Goal: Task Accomplishment & Management: Complete application form

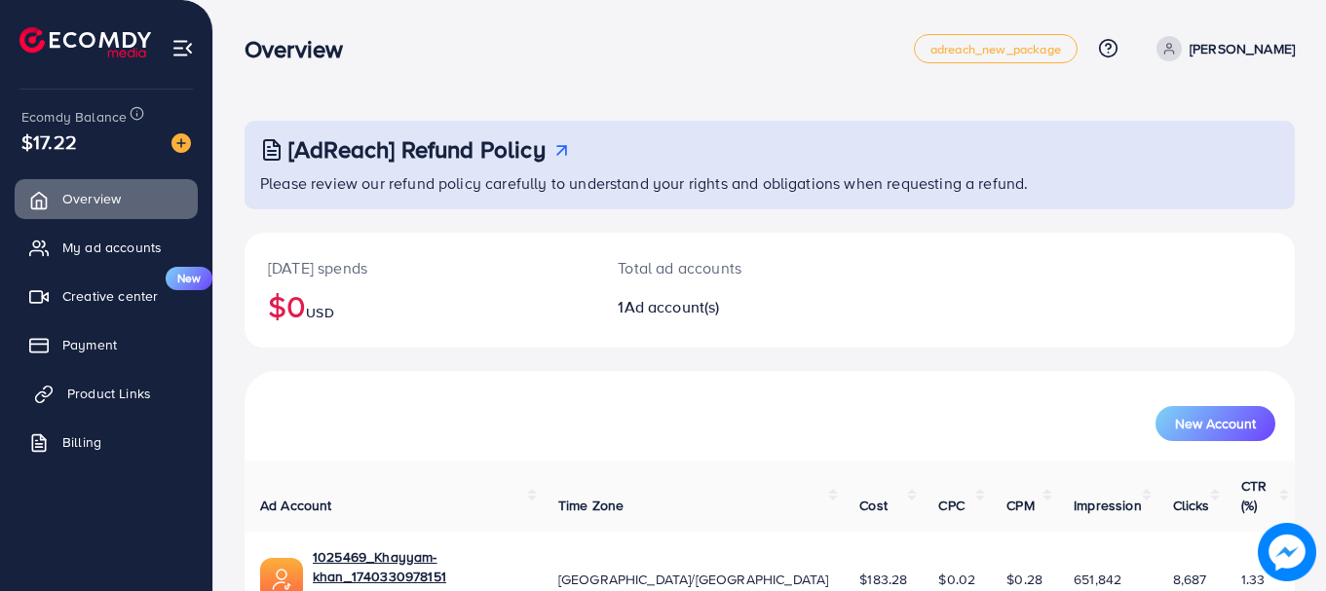
click at [99, 390] on span "Product Links" at bounding box center [109, 393] width 84 height 19
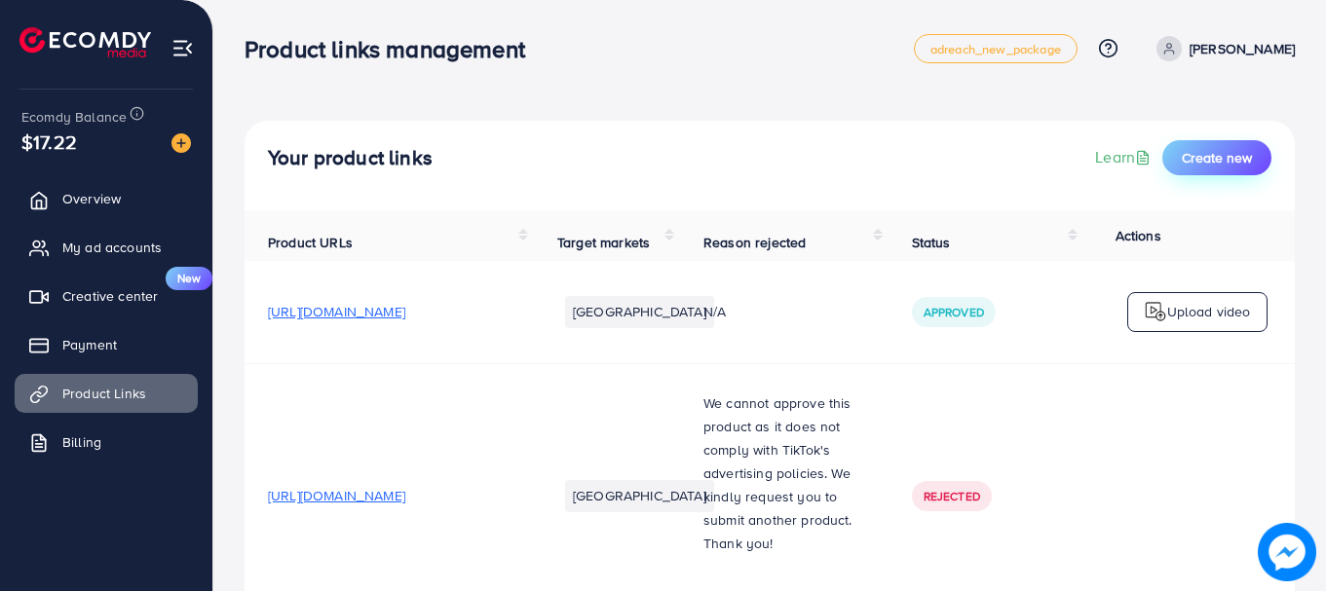
click at [1219, 156] on span "Create new" at bounding box center [1217, 157] width 70 height 19
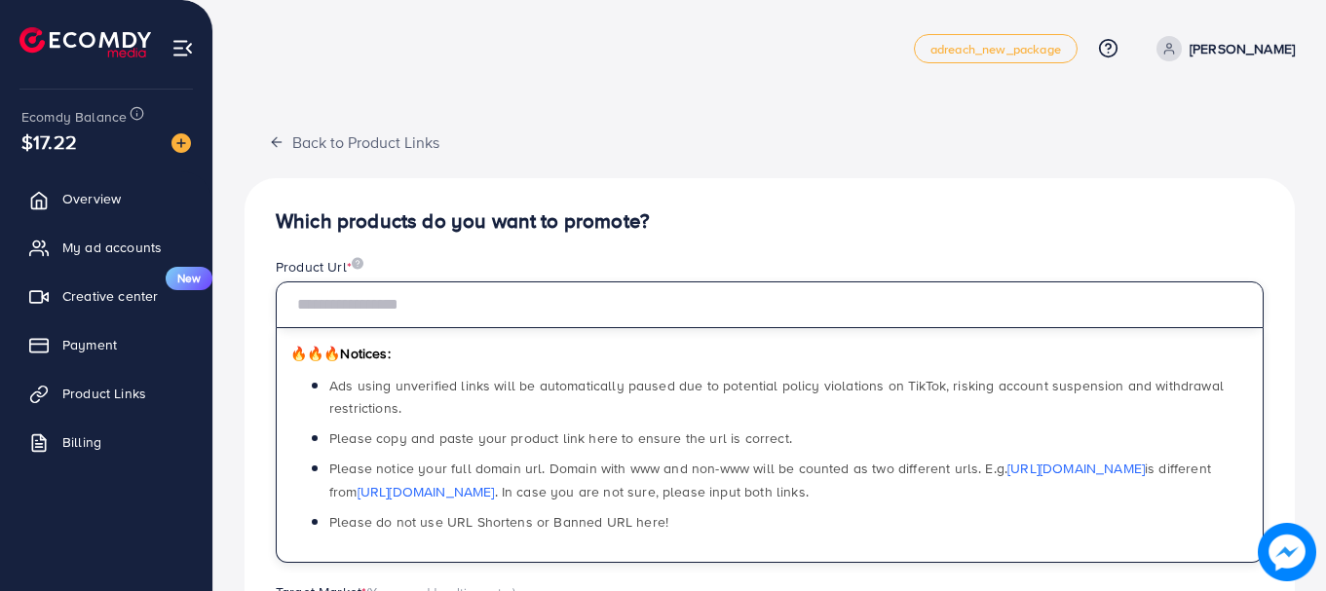
click at [400, 317] on input "text" at bounding box center [770, 305] width 988 height 47
paste input "**********"
type input "**********"
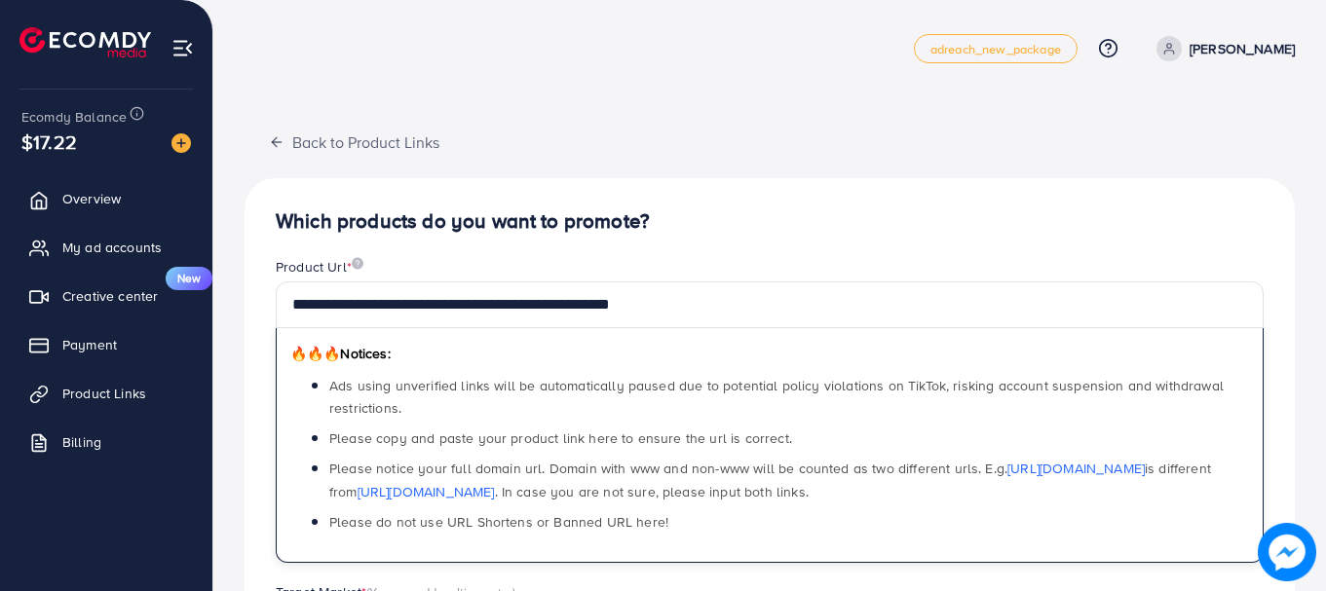
click at [763, 232] on h4 "Which products do you want to promote?" at bounding box center [770, 221] width 988 height 24
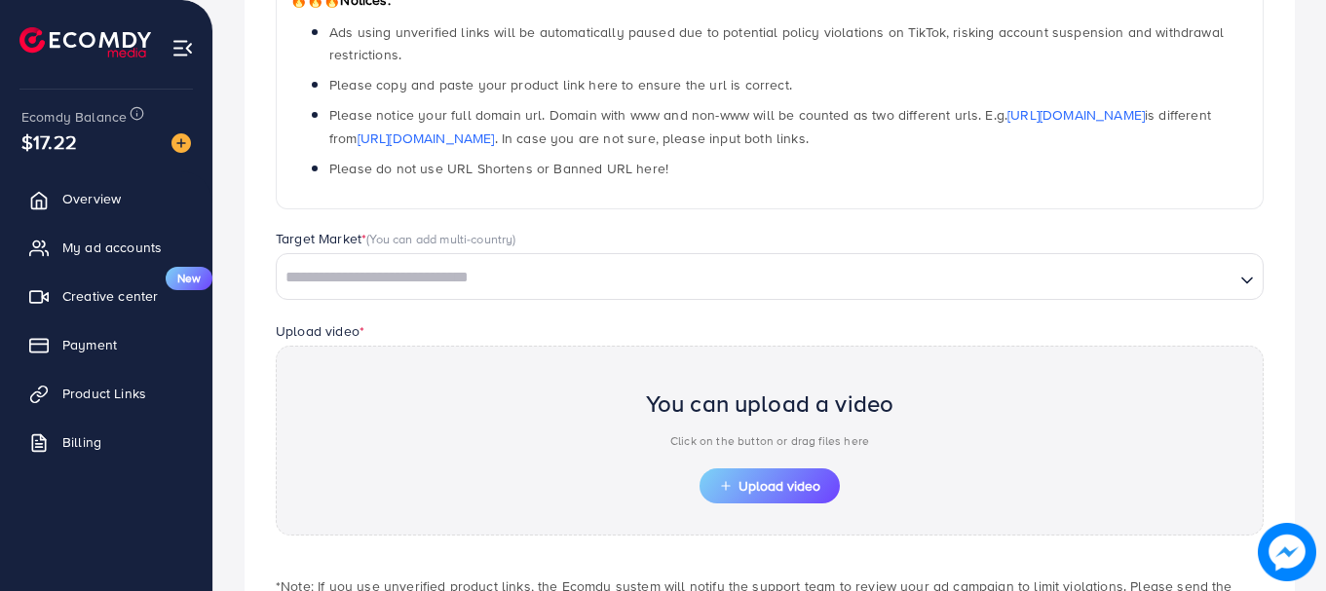
scroll to position [372, 0]
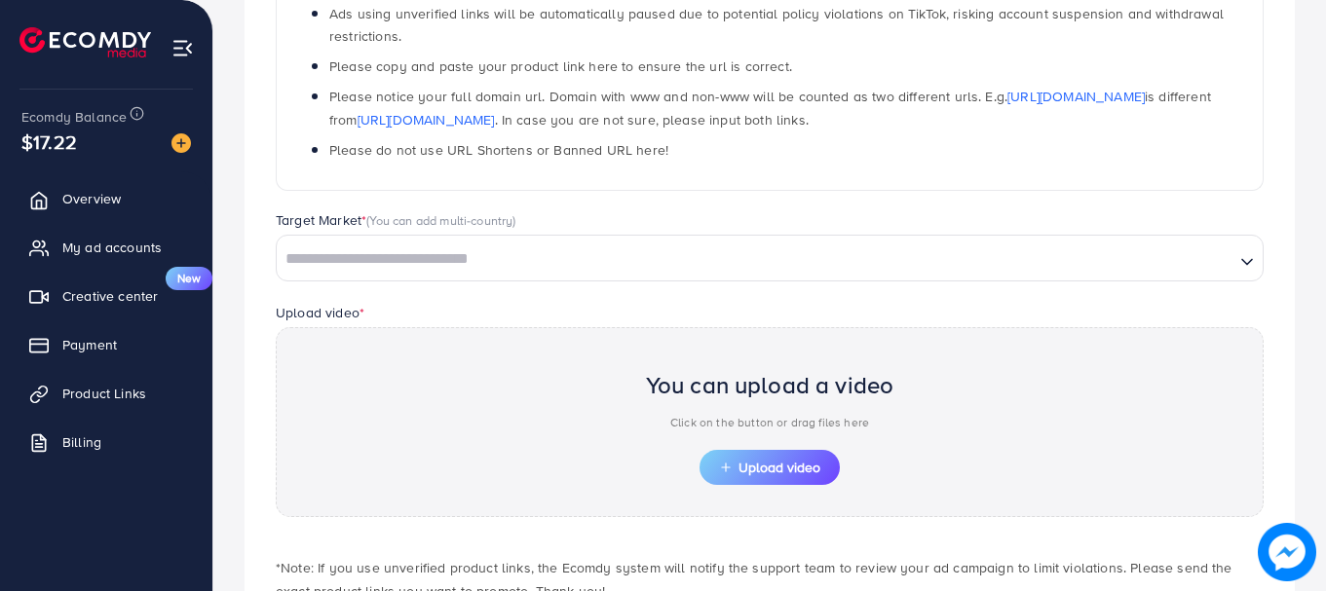
click at [527, 262] on input "Search for option" at bounding box center [756, 260] width 954 height 30
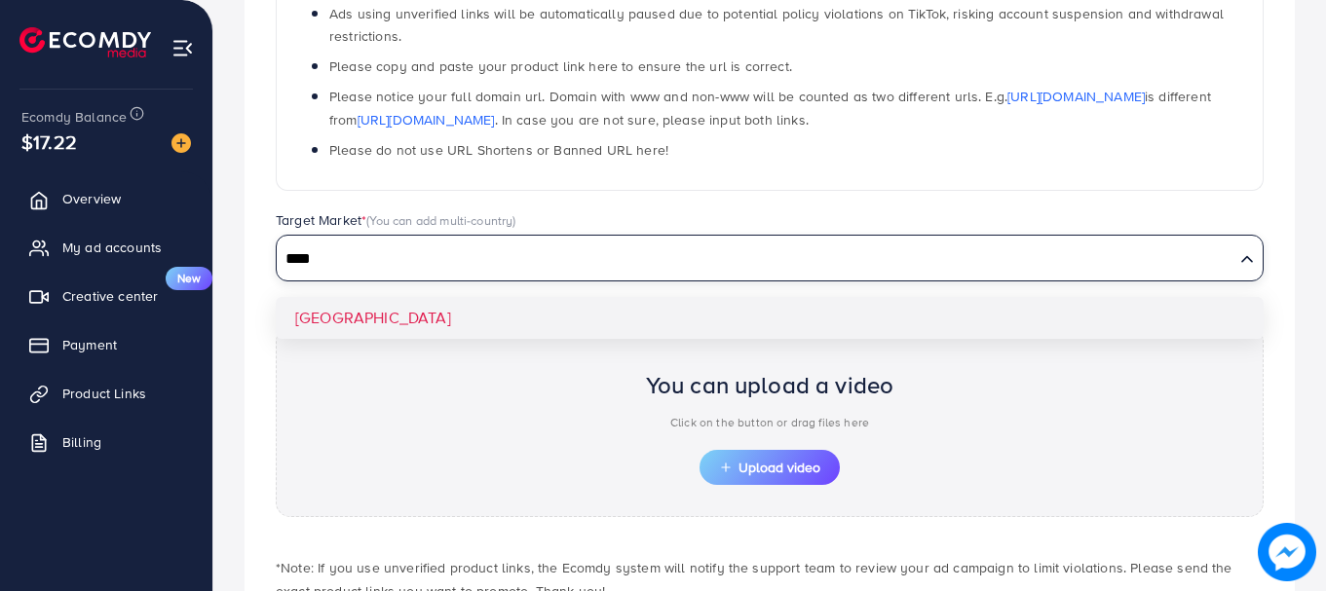
type input "****"
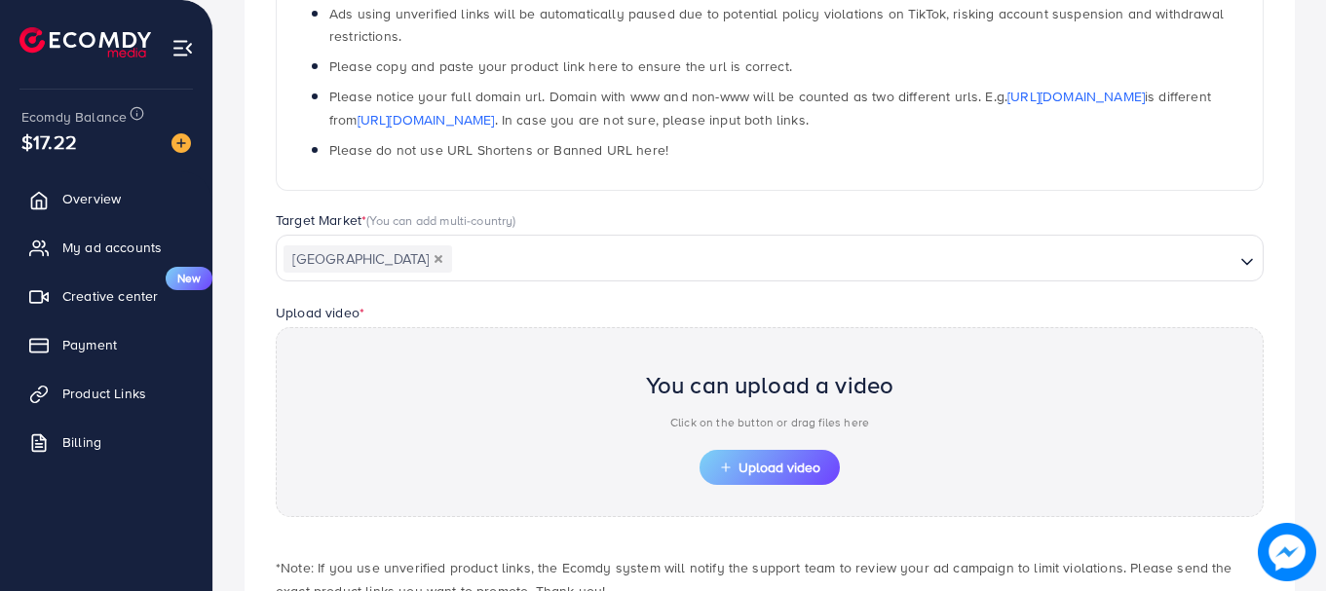
click at [414, 319] on div "**********" at bounding box center [770, 249] width 1050 height 886
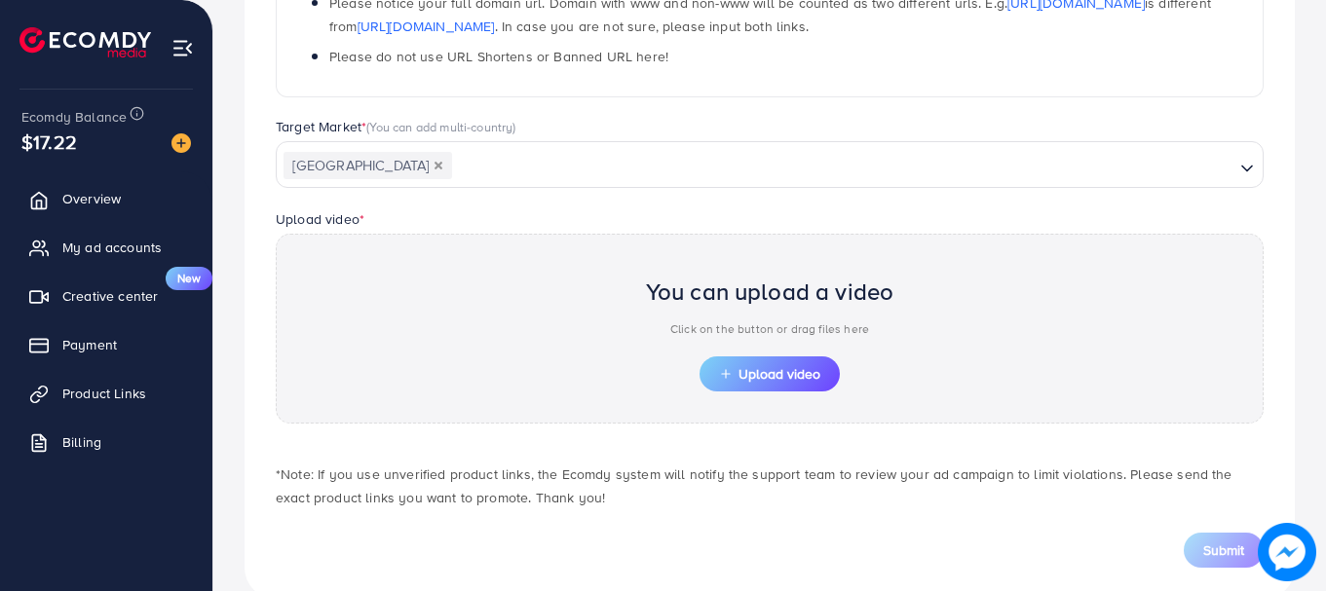
scroll to position [484, 0]
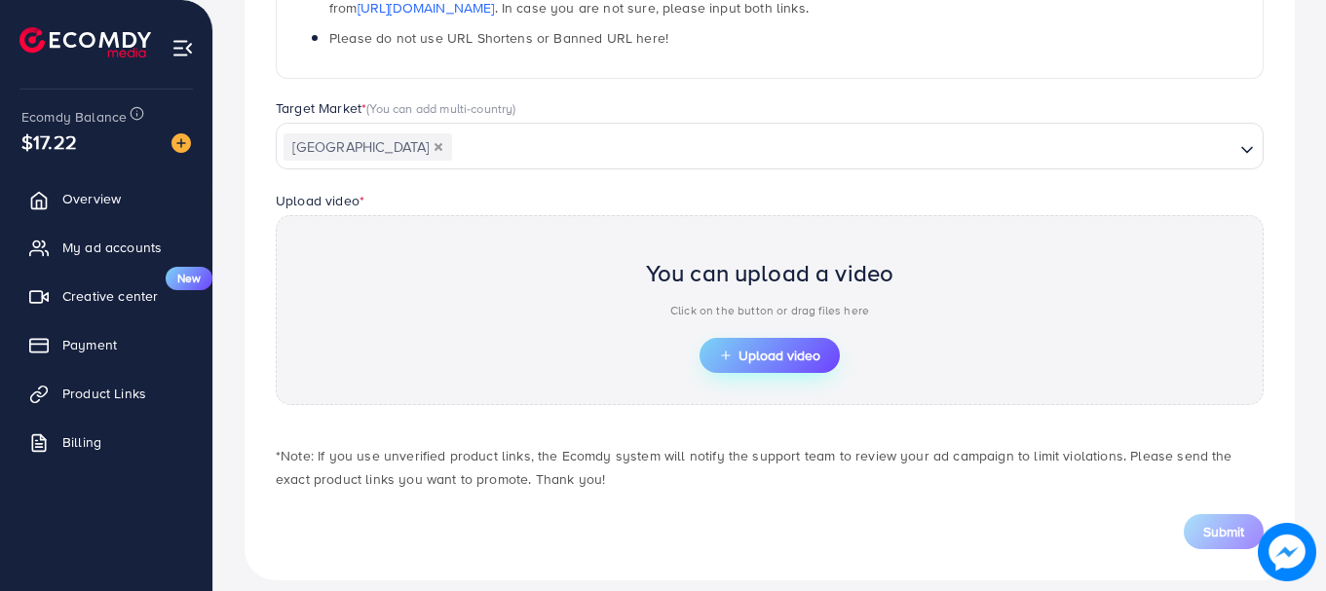
click at [781, 351] on span "Upload video" at bounding box center [769, 356] width 101 height 14
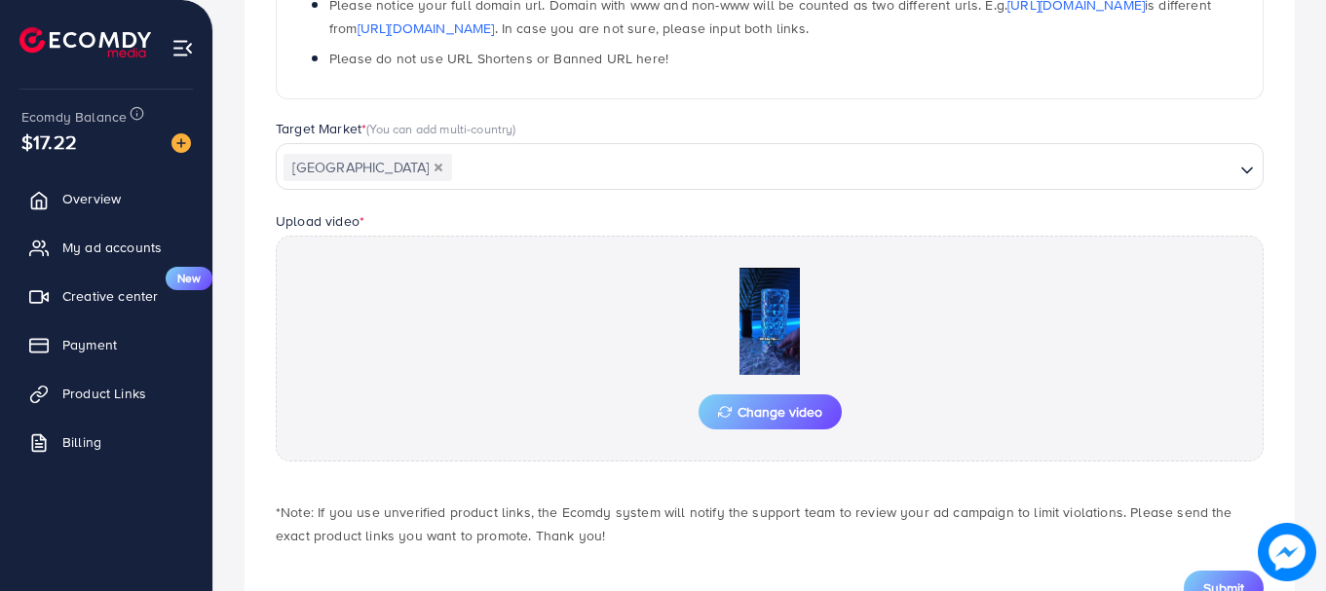
scroll to position [541, 0]
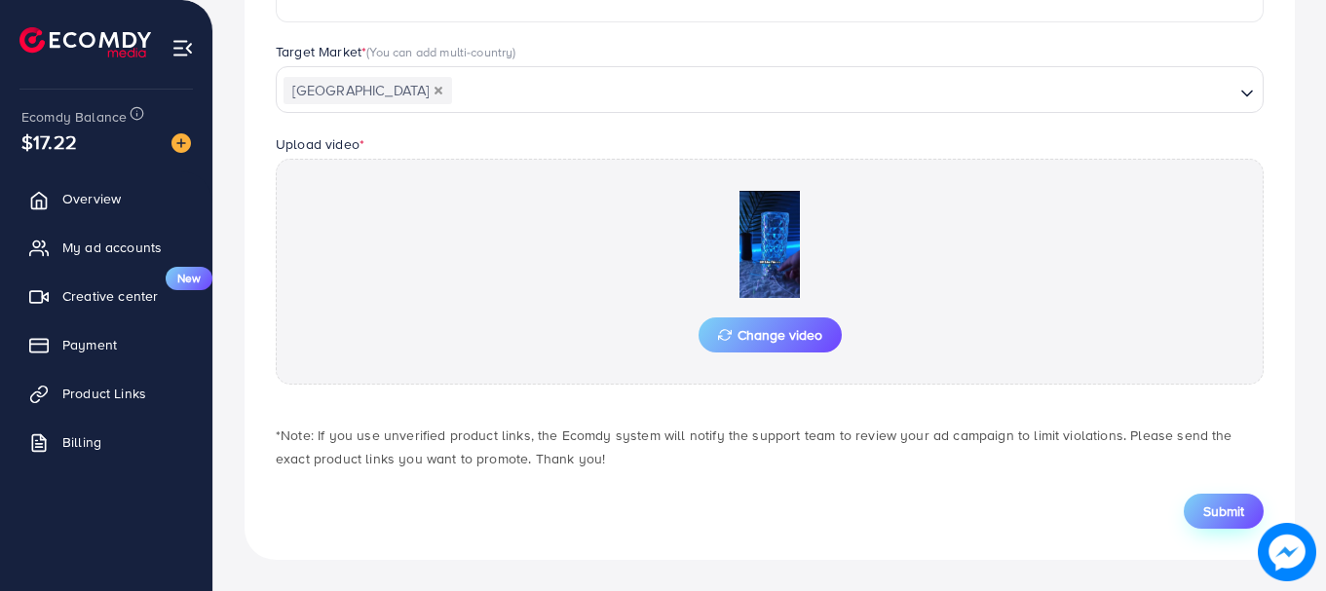
click at [1217, 510] on span "Submit" at bounding box center [1223, 511] width 41 height 19
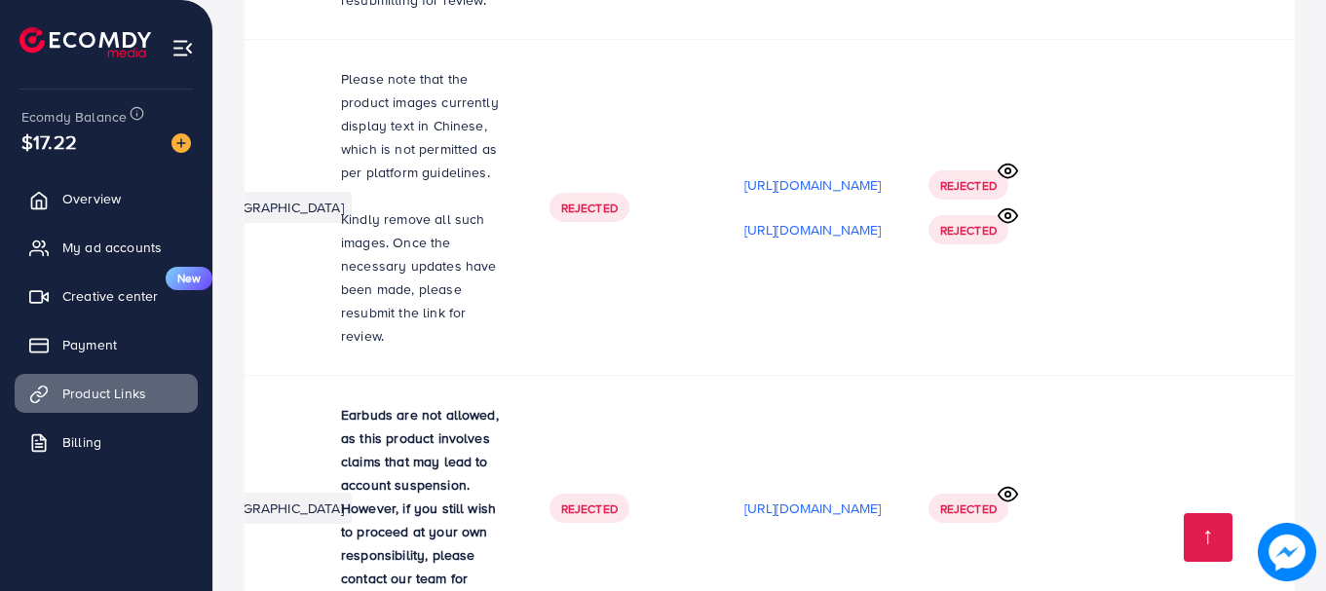
scroll to position [0, 591]
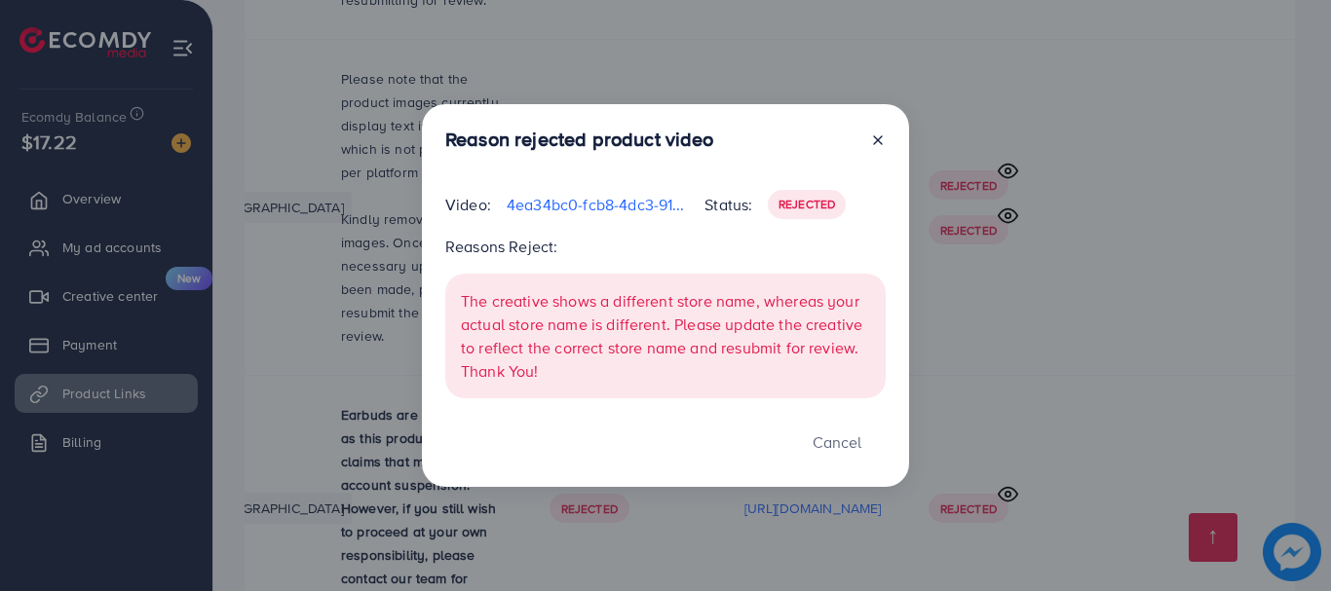
click at [877, 129] on div at bounding box center [869, 143] width 31 height 31
click at [877, 143] on icon at bounding box center [878, 140] width 16 height 16
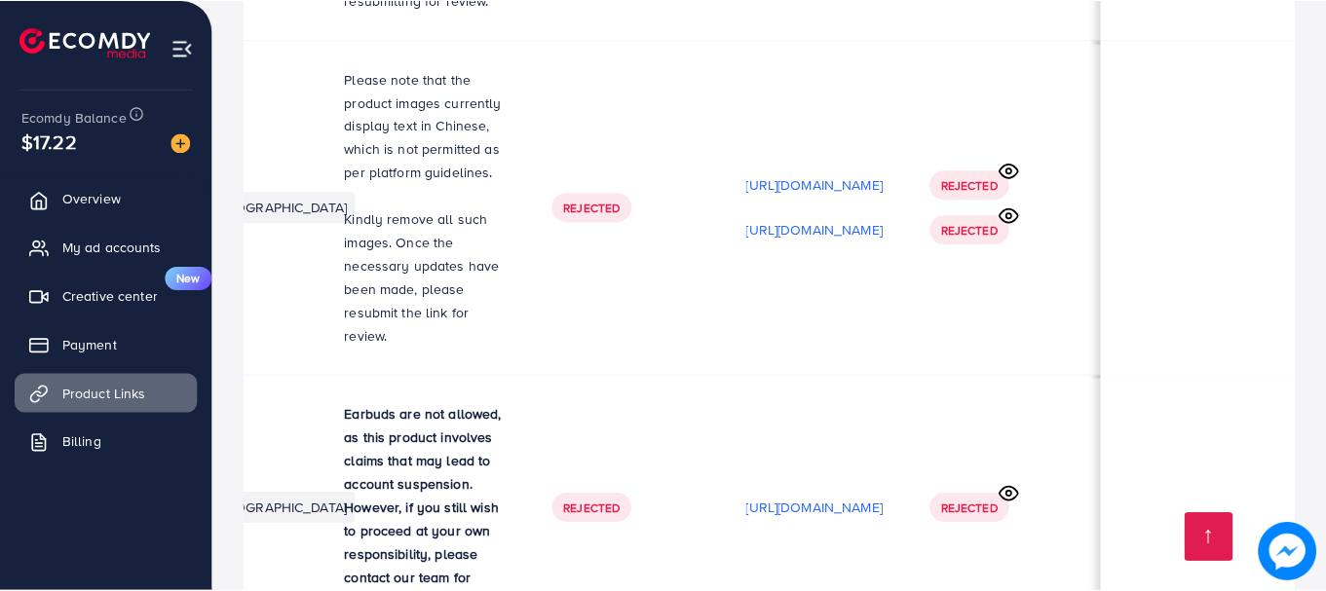
scroll to position [0, 586]
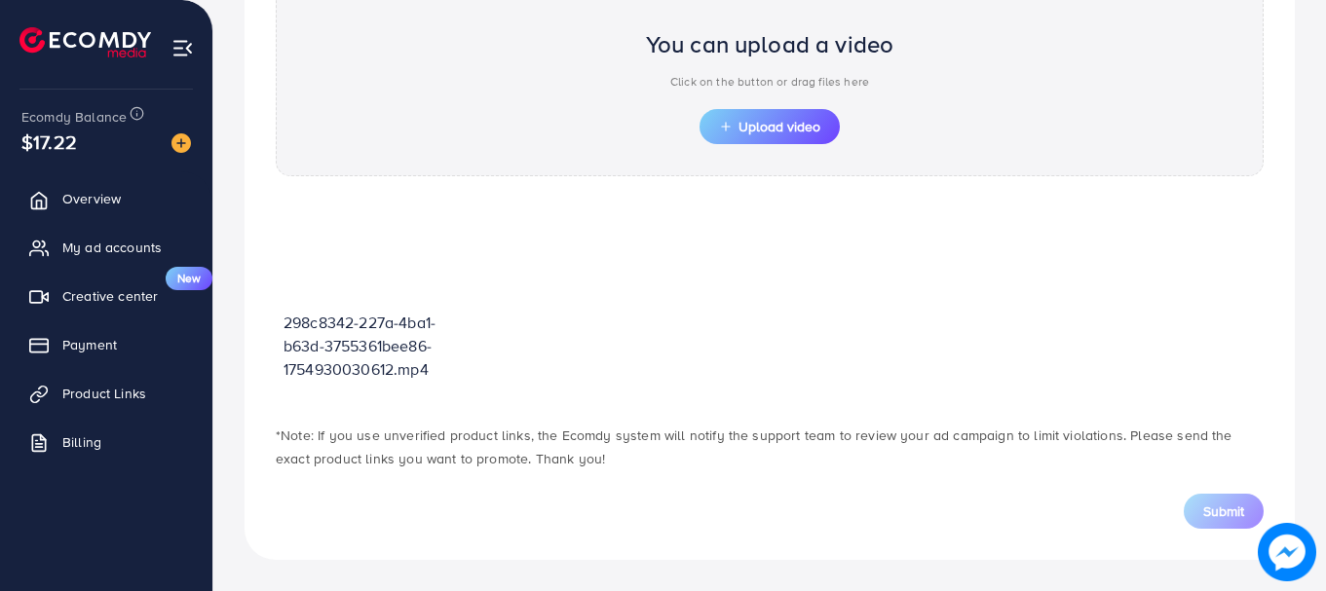
scroll to position [699, 0]
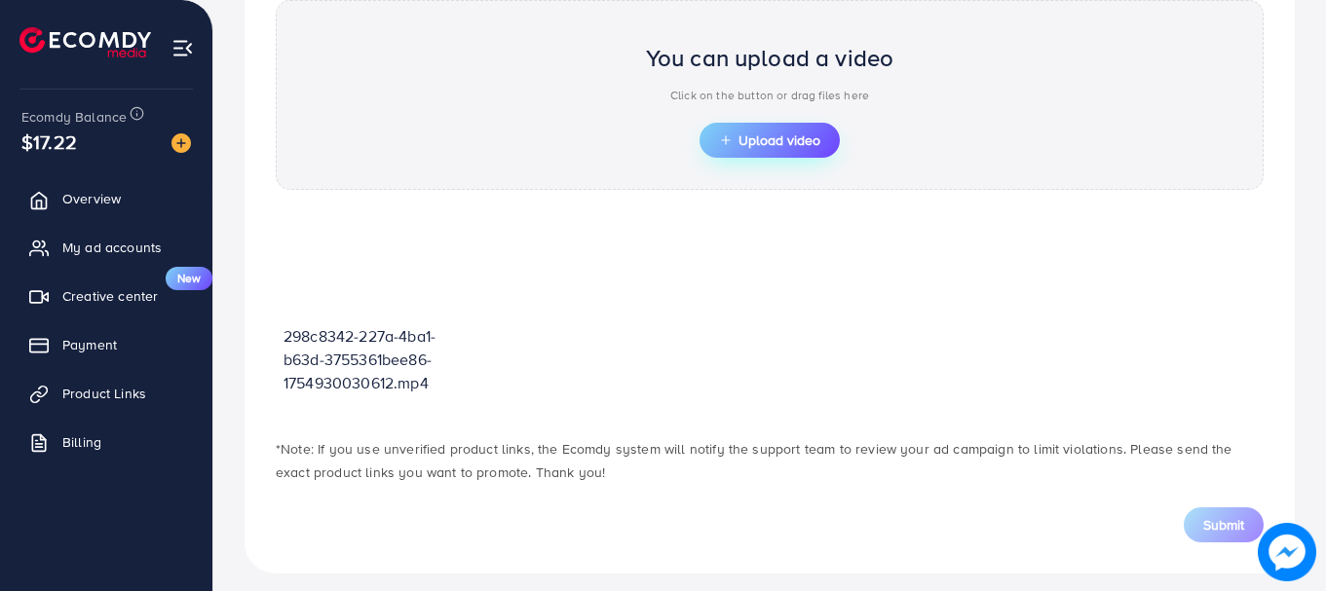
click at [784, 133] on span "Upload video" at bounding box center [769, 140] width 101 height 14
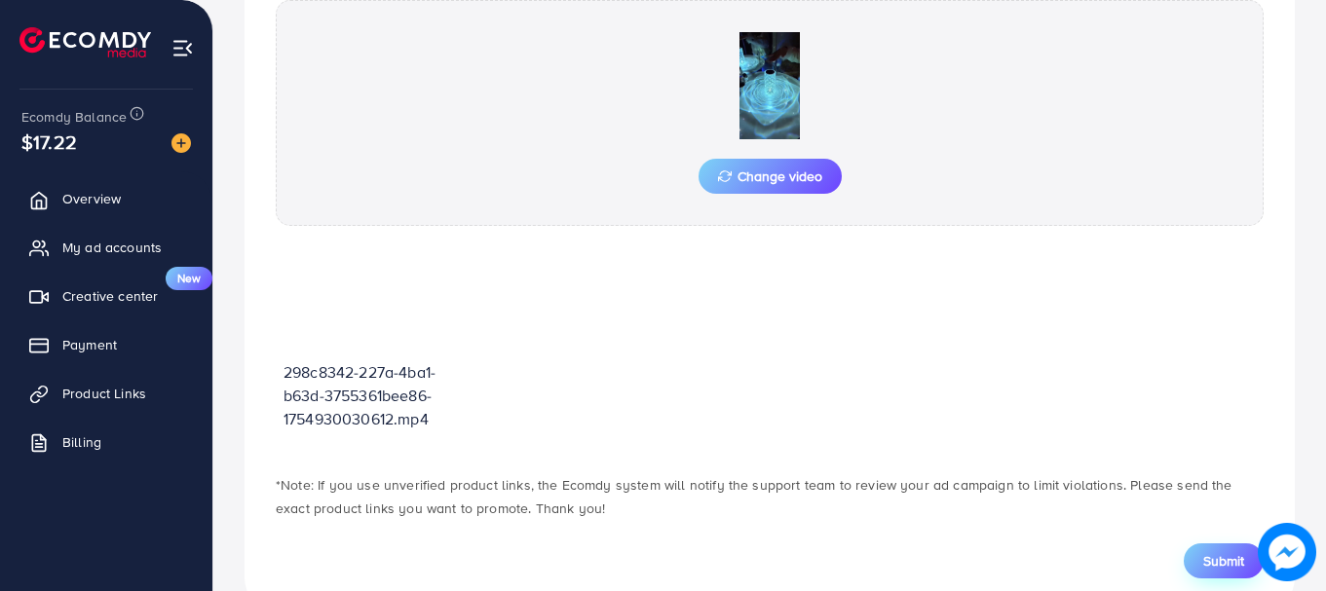
click at [1224, 560] on span "Submit" at bounding box center [1223, 560] width 41 height 19
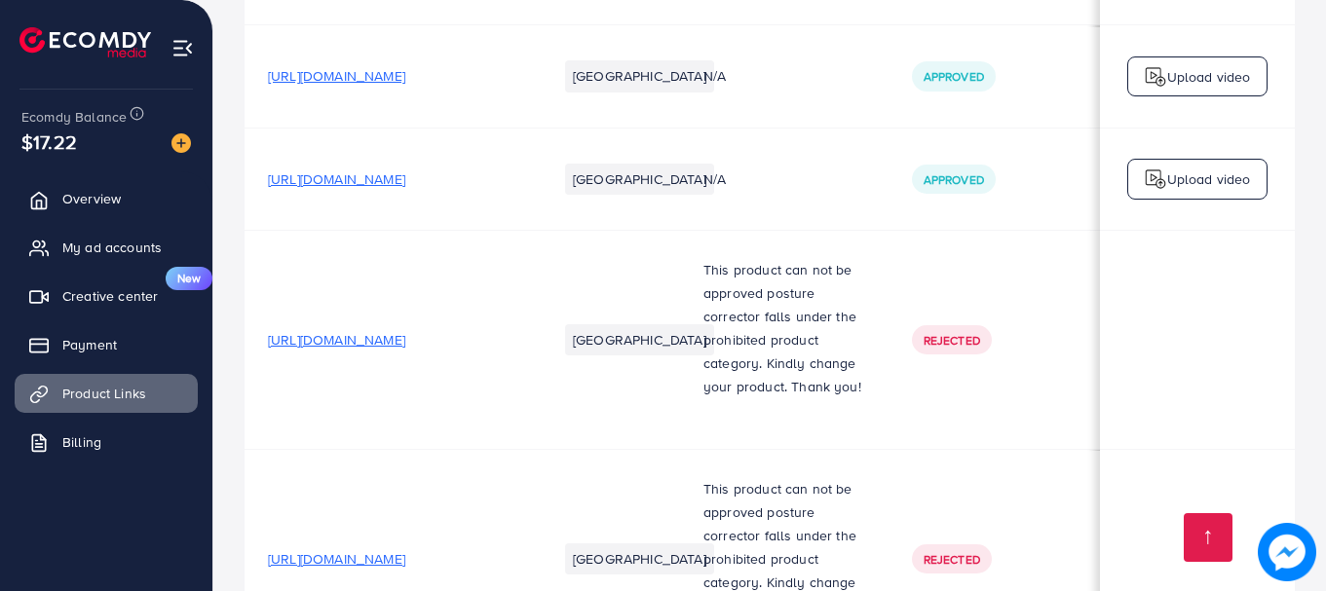
scroll to position [3808, 0]
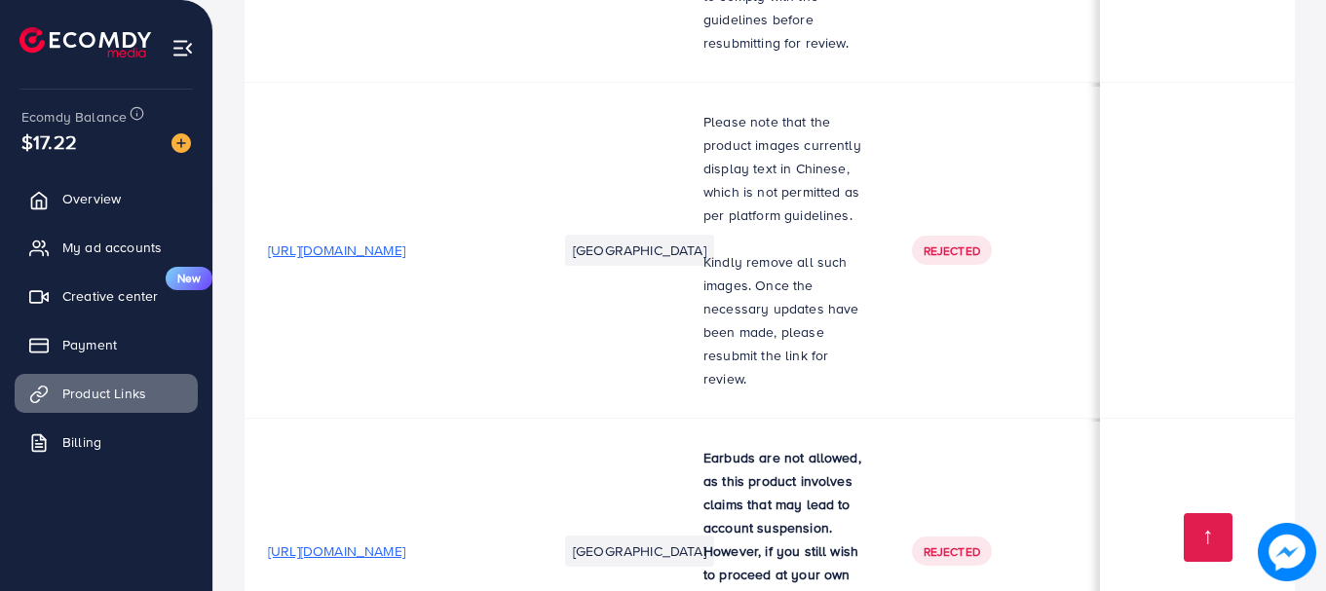
scroll to position [17546, 0]
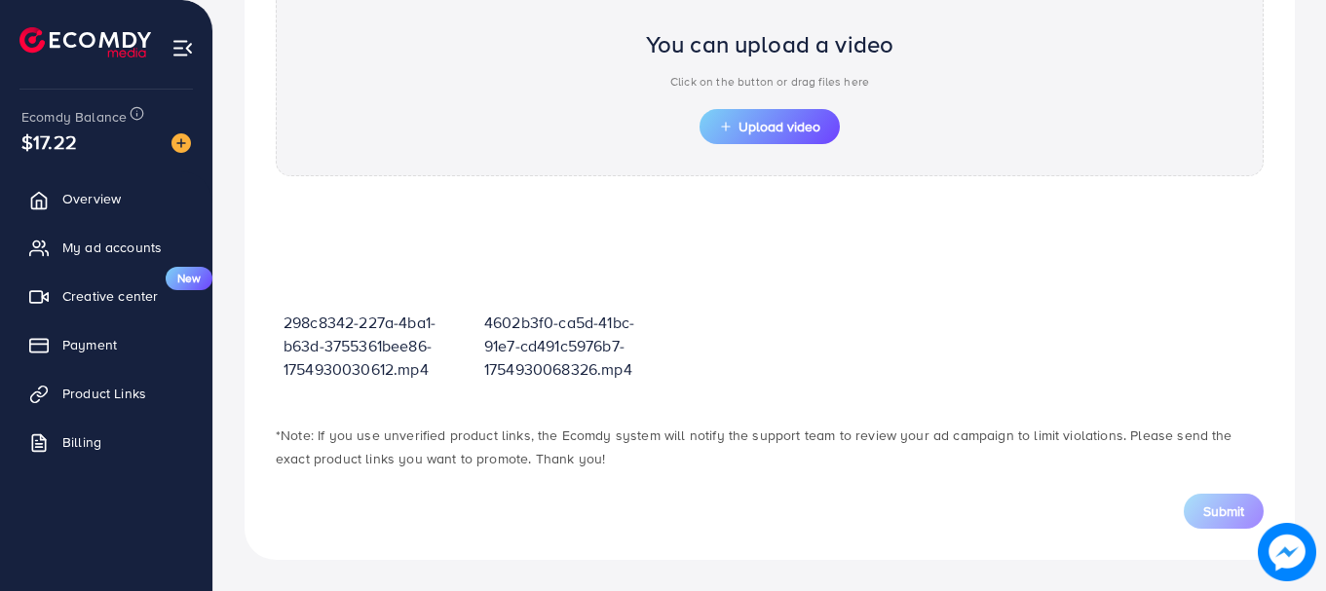
scroll to position [699, 0]
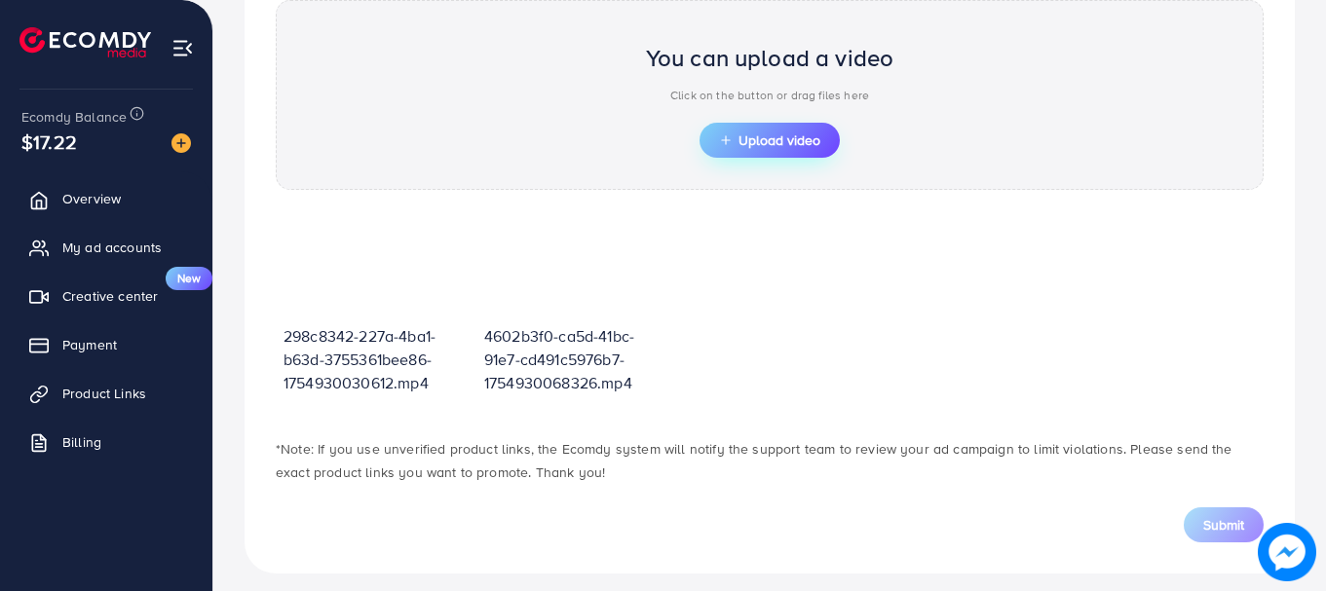
click at [751, 137] on span "Upload video" at bounding box center [769, 140] width 101 height 14
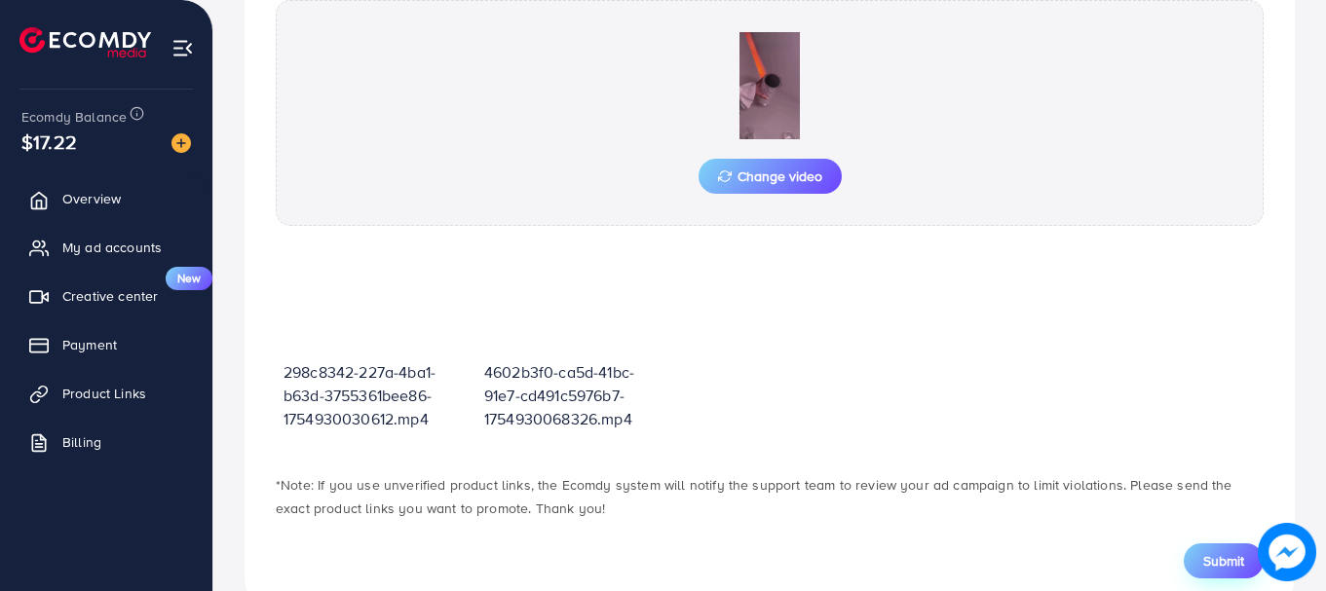
click at [1227, 565] on span "Submit" at bounding box center [1223, 560] width 41 height 19
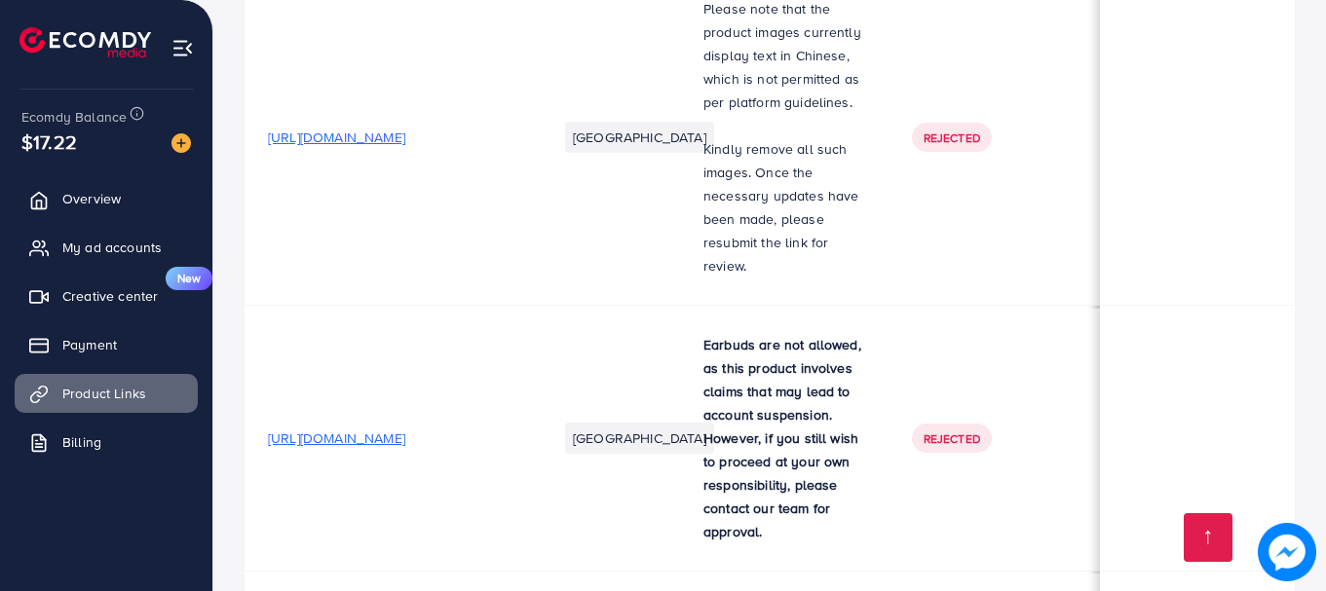
scroll to position [17591, 0]
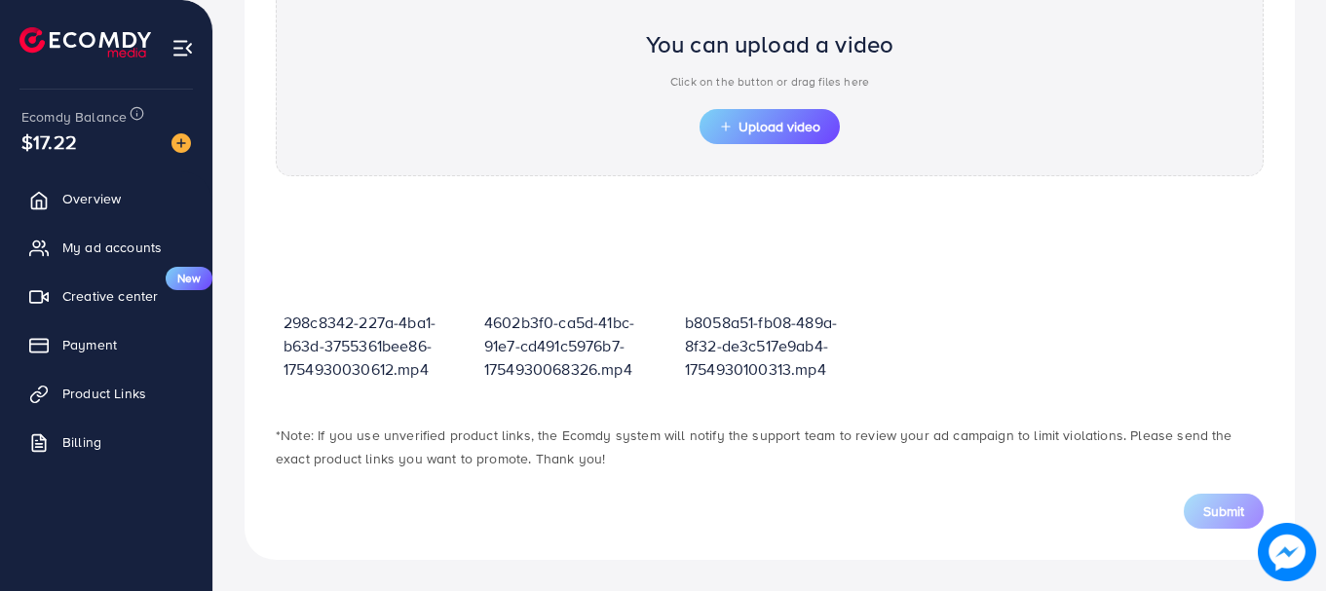
scroll to position [699, 0]
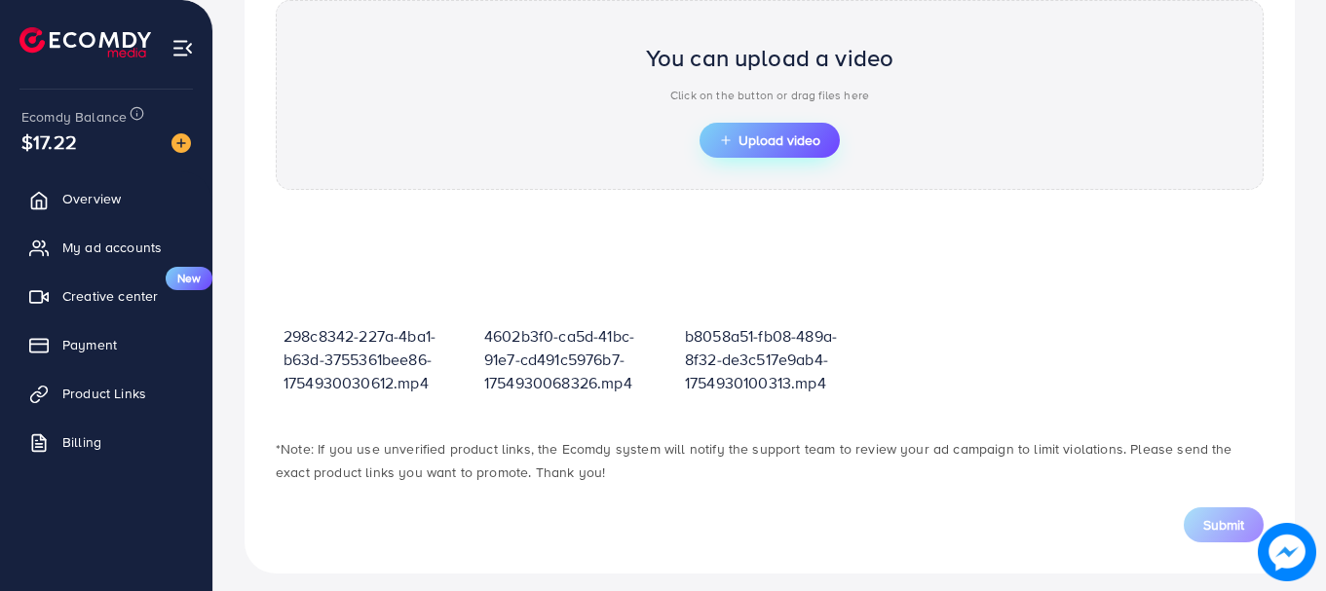
click at [767, 124] on button "Upload video" at bounding box center [769, 140] width 140 height 35
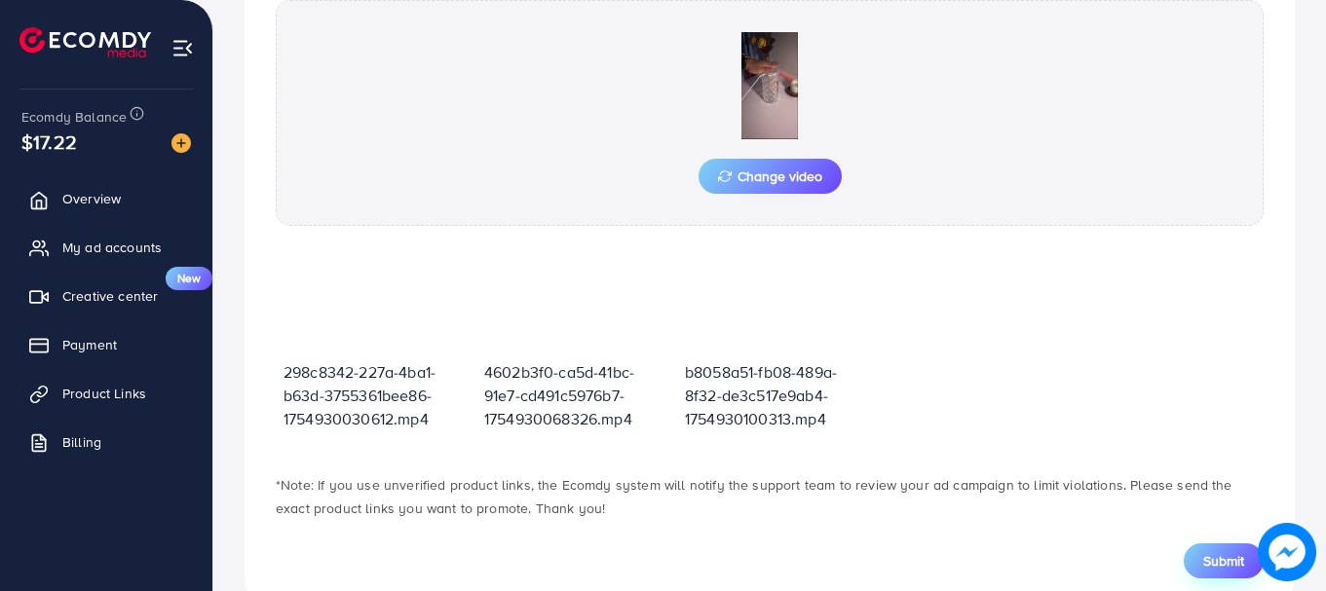
click at [1219, 556] on span "Submit" at bounding box center [1223, 560] width 41 height 19
